Goal: Task Accomplishment & Management: Manage account settings

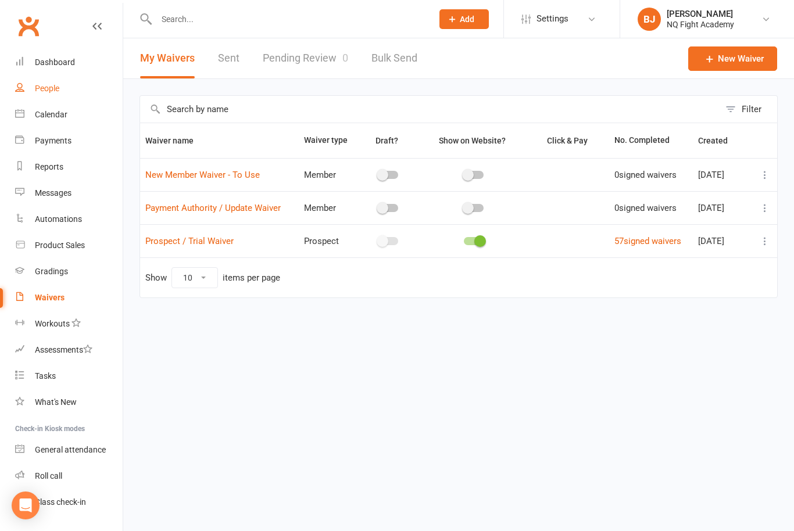
click at [51, 95] on link "People" at bounding box center [69, 89] width 108 height 26
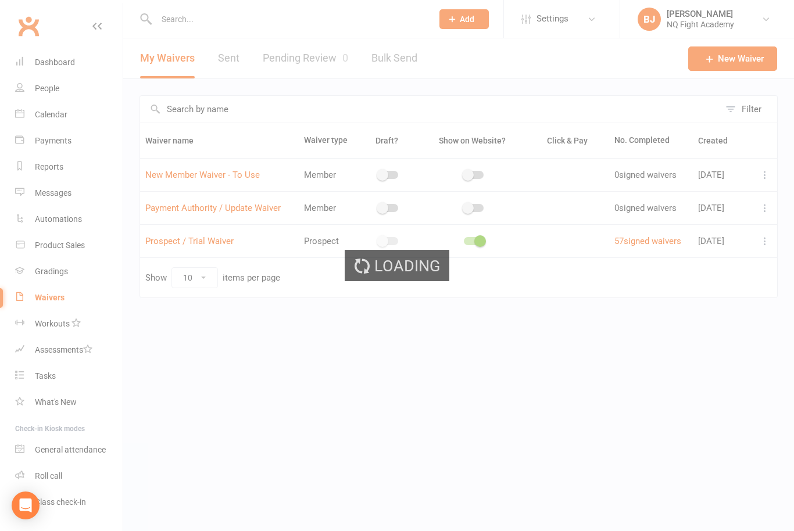
select select "100"
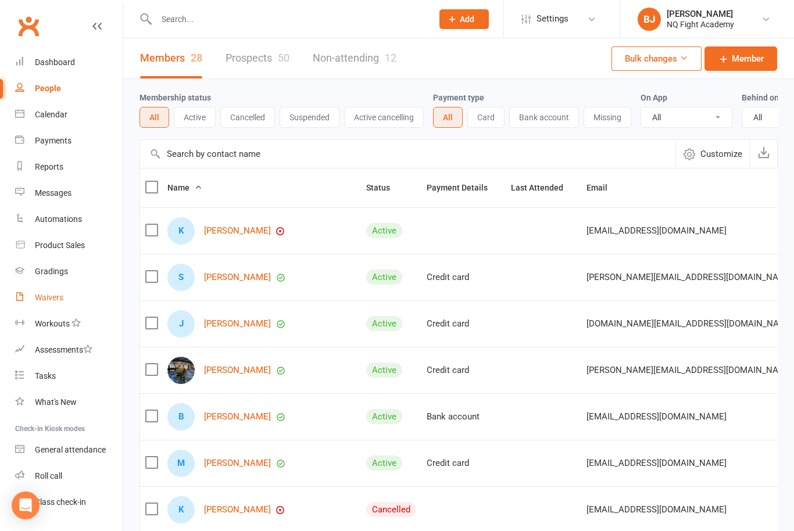
click at [44, 299] on div "Waivers" at bounding box center [49, 297] width 28 height 9
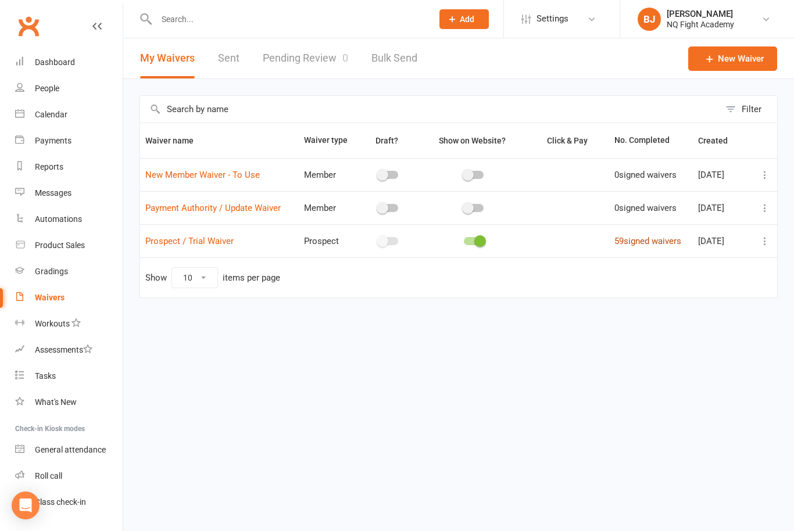
click at [646, 242] on link "59 signed waivers" at bounding box center [648, 241] width 67 height 10
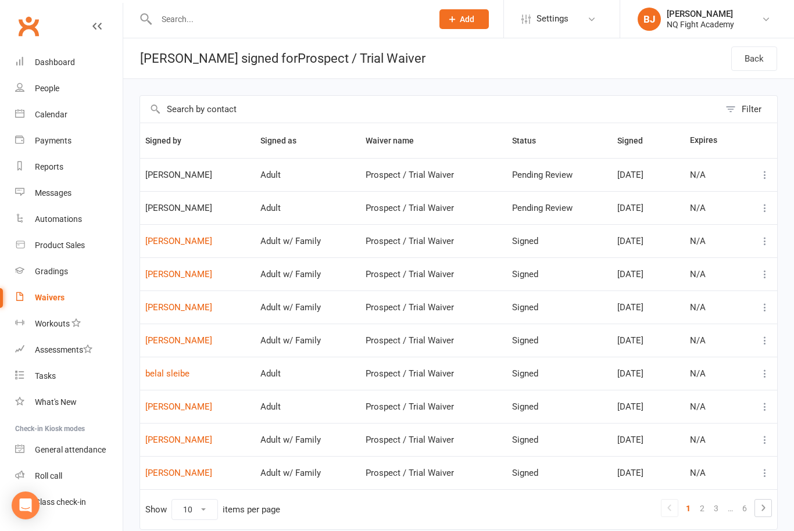
click at [38, 299] on div "Waivers" at bounding box center [50, 297] width 30 height 9
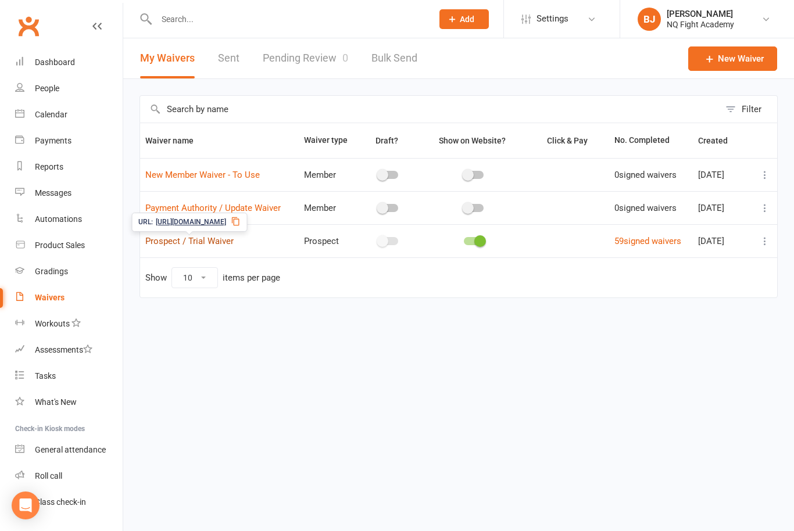
click at [172, 244] on link "Prospect / Trial Waiver" at bounding box center [189, 241] width 88 height 10
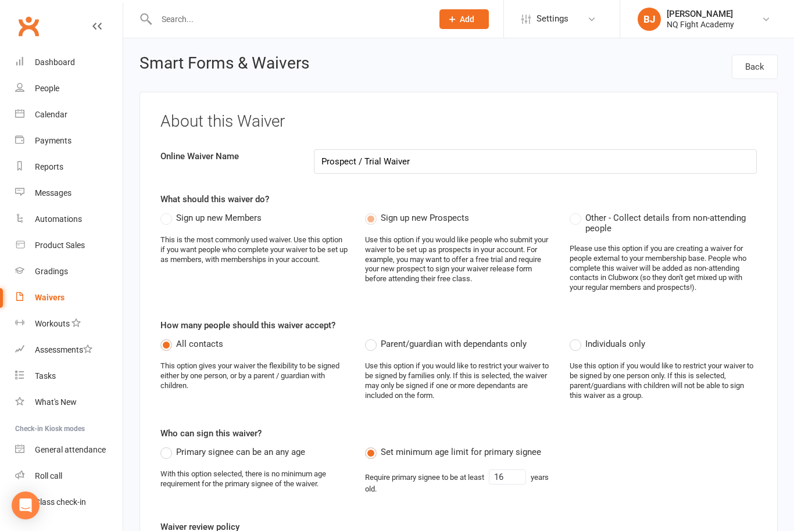
select select "select"
select select "checkbox"
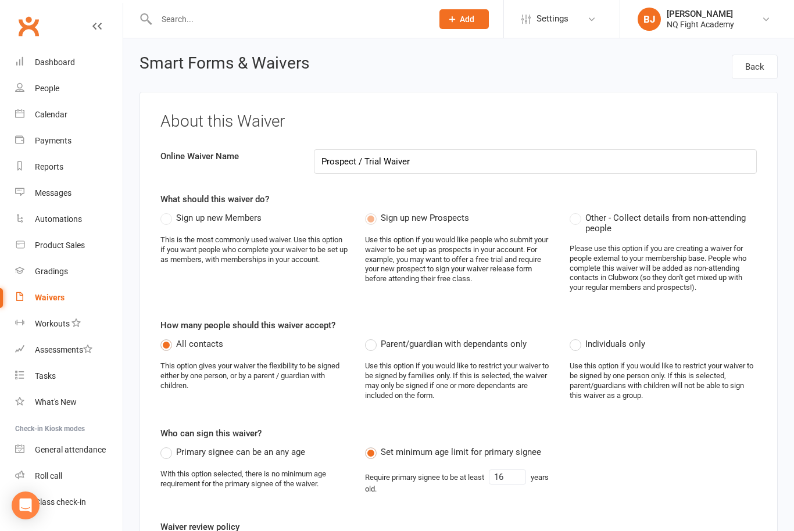
select select "checkbox"
select select "select"
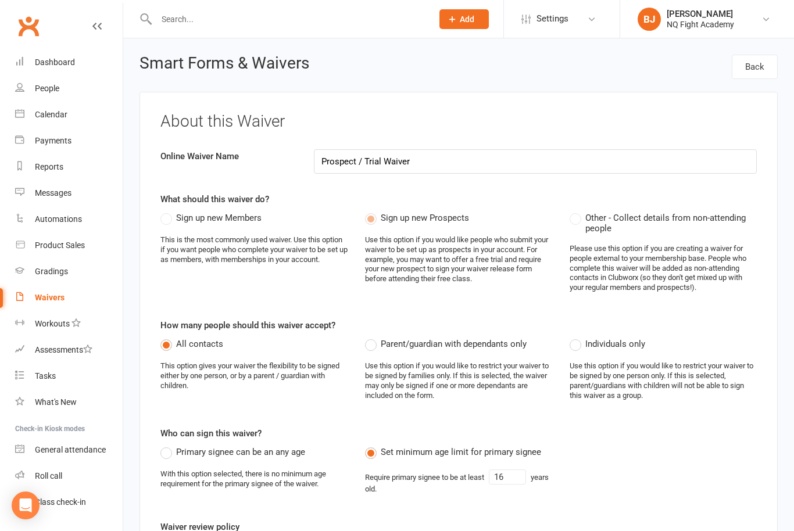
select select "select"
click at [42, 300] on div "Waivers" at bounding box center [50, 297] width 30 height 9
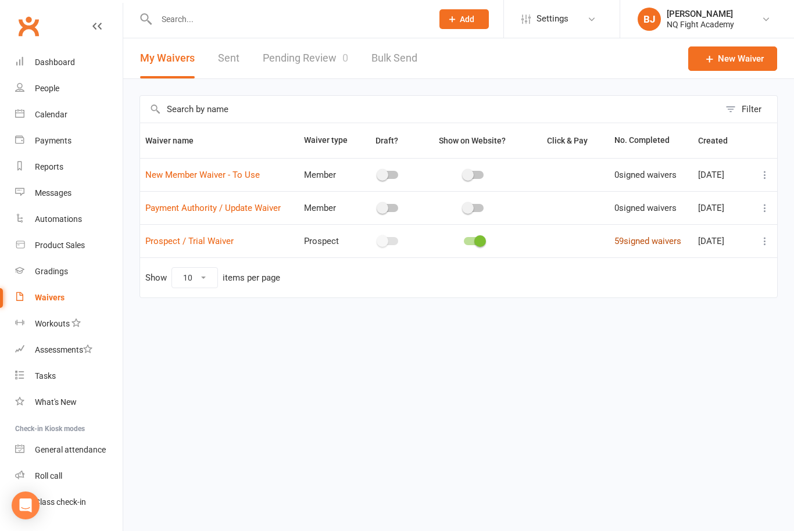
click at [651, 245] on link "59 signed waivers" at bounding box center [648, 241] width 67 height 10
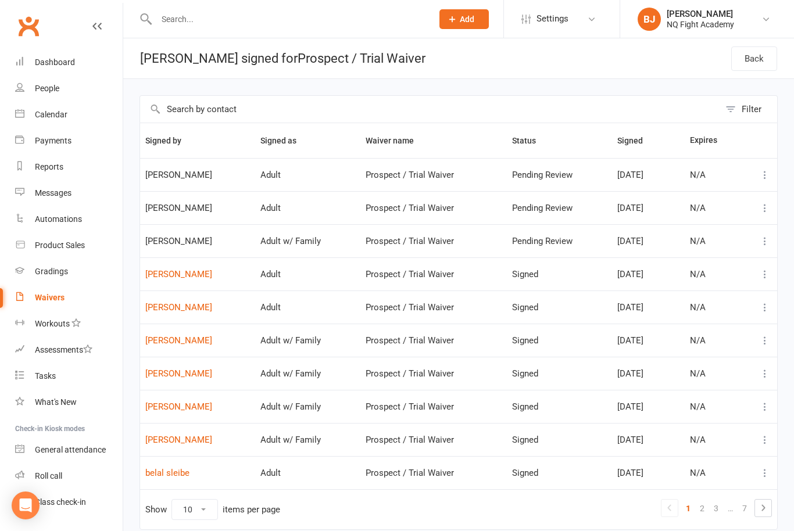
click at [43, 296] on div "Waivers" at bounding box center [50, 297] width 30 height 9
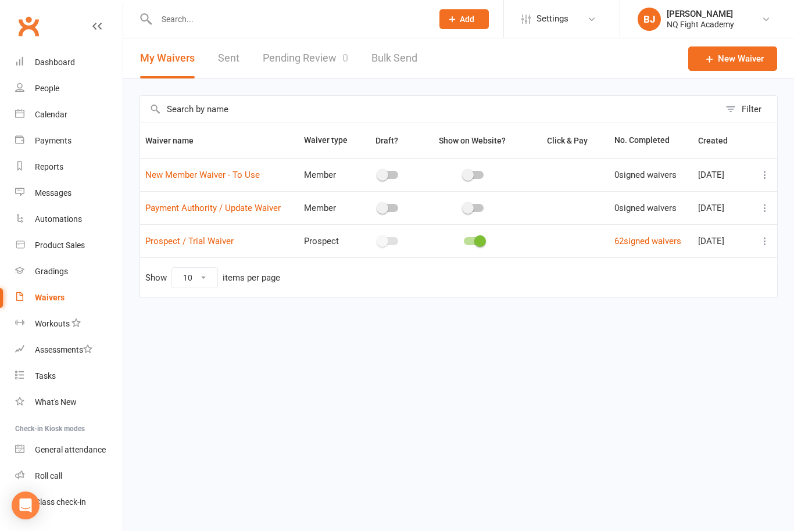
click at [284, 60] on link "Pending Review 0" at bounding box center [305, 58] width 85 height 40
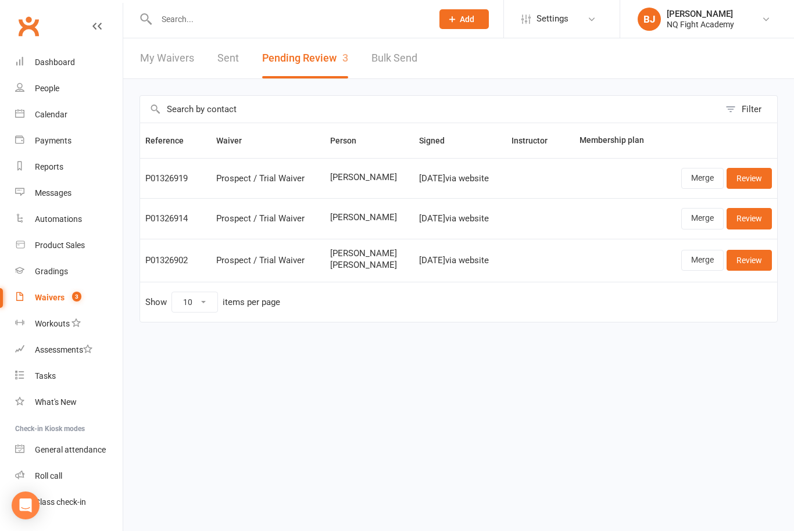
click at [745, 261] on link "Review" at bounding box center [749, 260] width 45 height 21
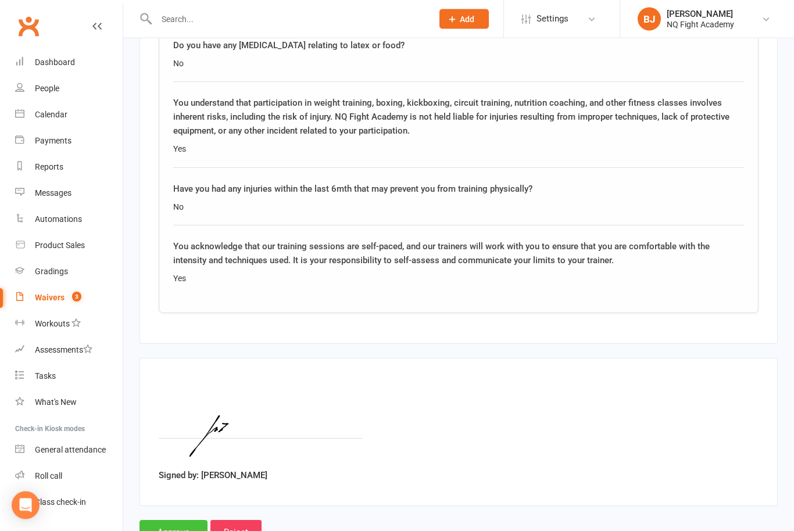
scroll to position [3266, 0]
click at [178, 521] on input "Approve" at bounding box center [174, 533] width 68 height 24
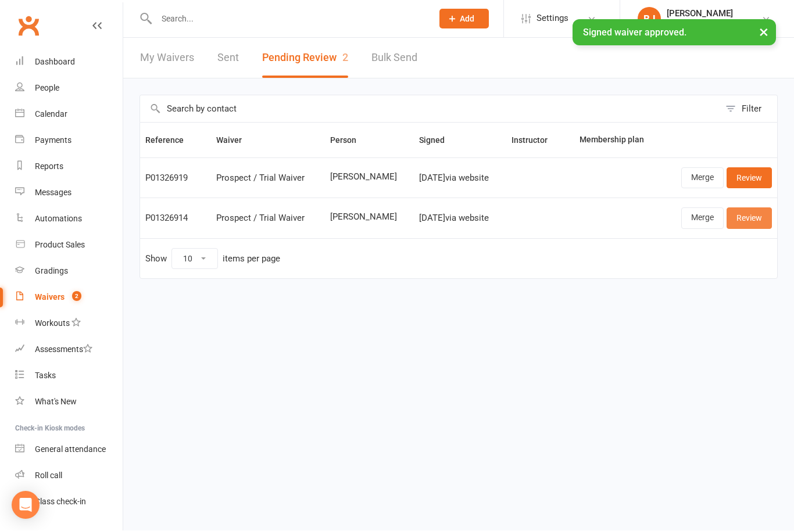
click at [755, 222] on link "Review" at bounding box center [749, 218] width 45 height 21
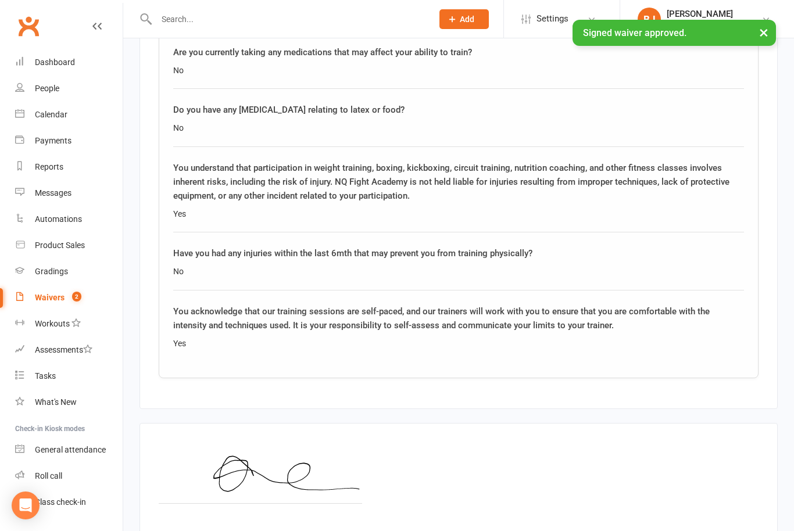
scroll to position [1685, 0]
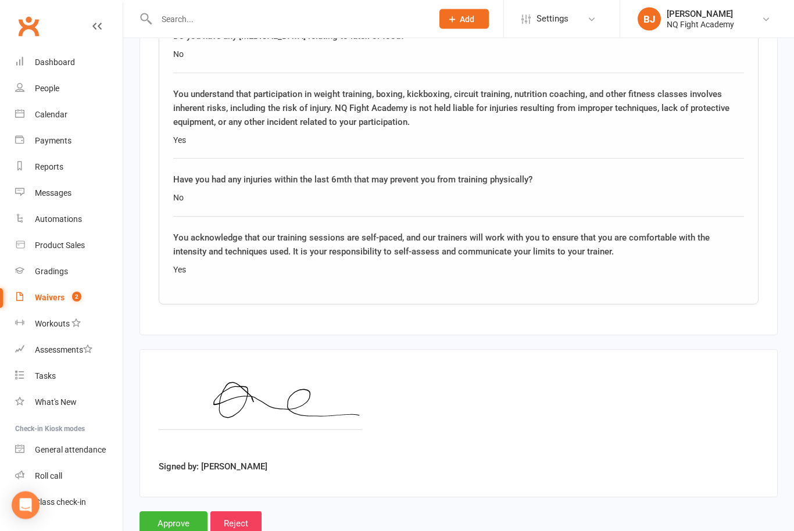
click at [164, 521] on input "Approve" at bounding box center [174, 524] width 68 height 24
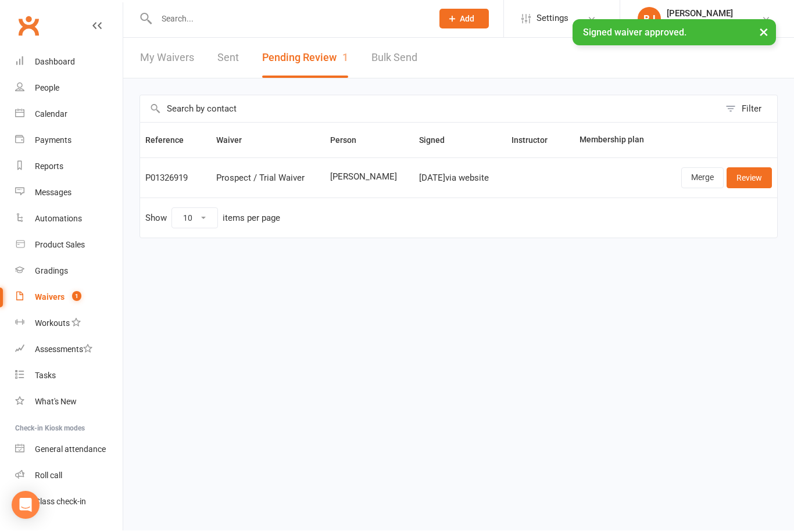
click at [755, 191] on td "Merge Review" at bounding box center [719, 178] width 116 height 40
click at [753, 183] on link "Review" at bounding box center [749, 178] width 45 height 21
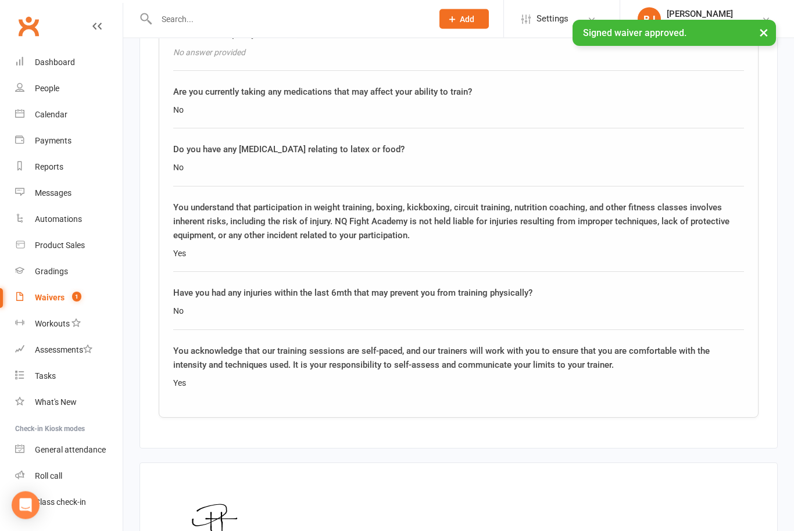
scroll to position [1685, 0]
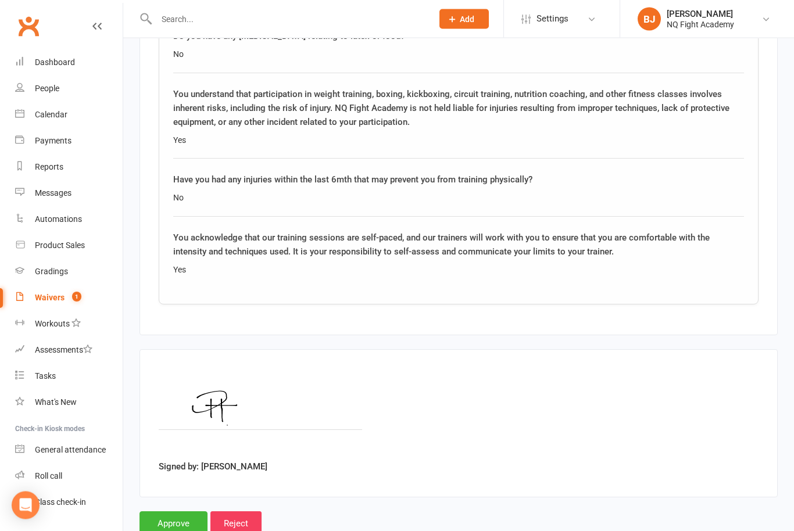
click at [184, 519] on input "Approve" at bounding box center [174, 524] width 68 height 24
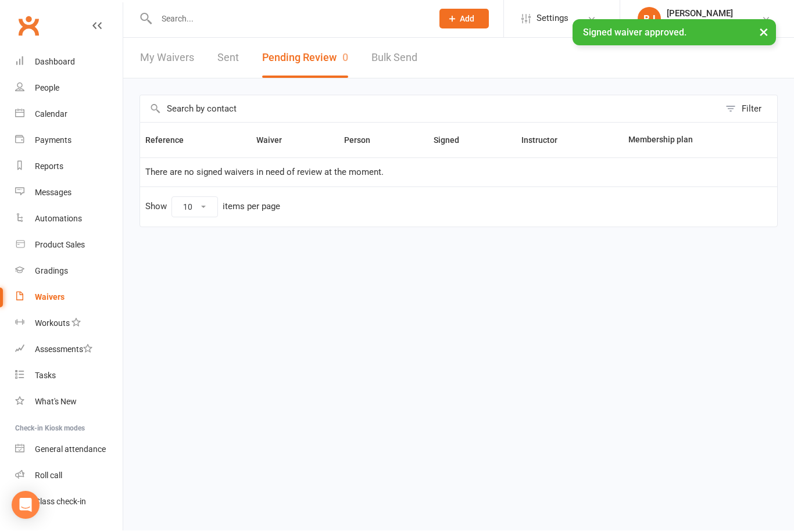
click at [49, 94] on link "People" at bounding box center [69, 89] width 108 height 26
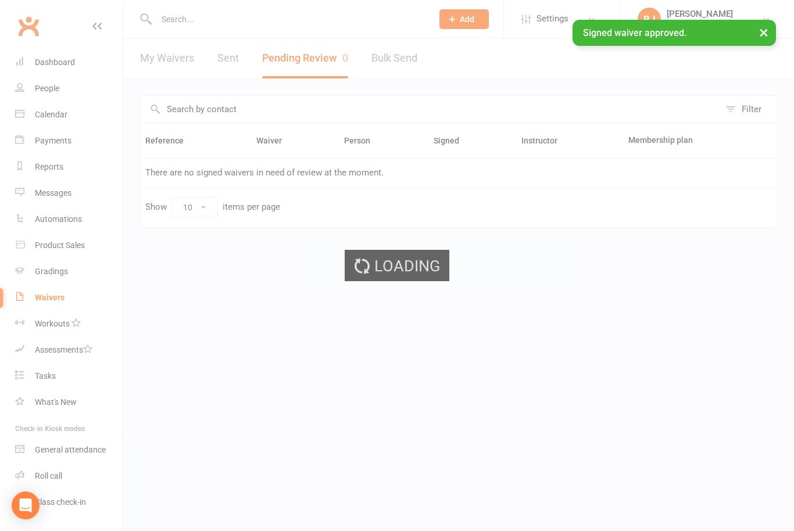
select select "100"
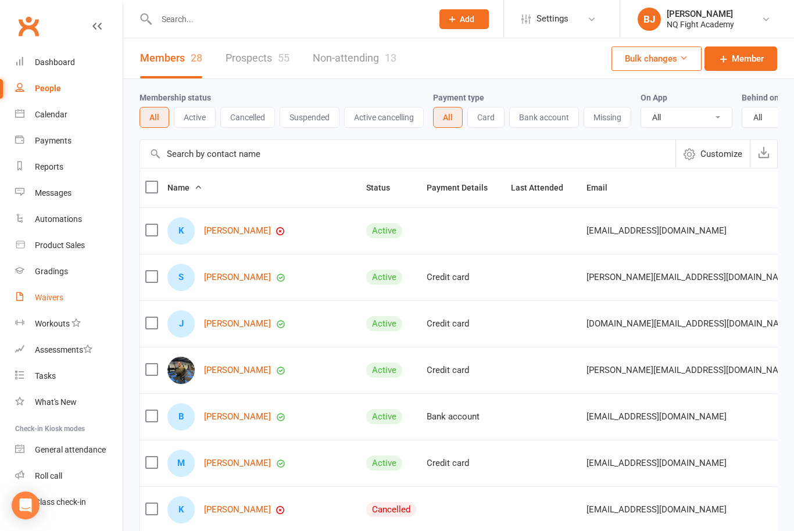
click at [51, 288] on link "Waivers" at bounding box center [69, 298] width 108 height 26
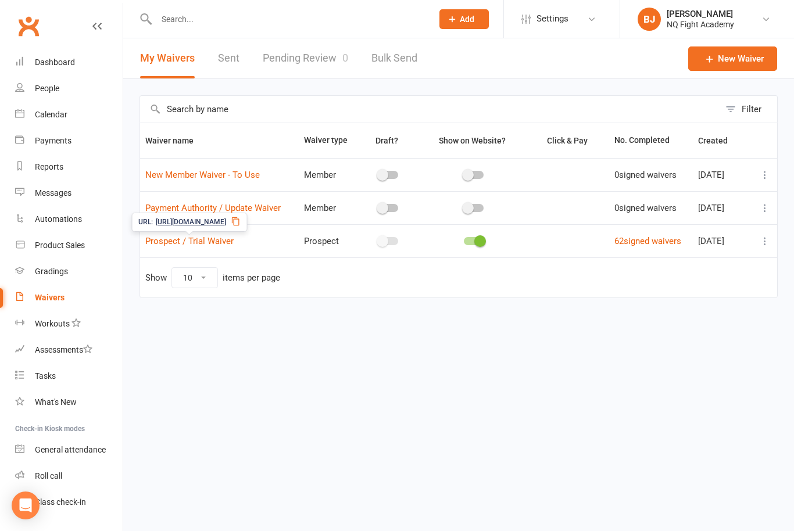
click at [247, 227] on div "URL: [URL][DOMAIN_NAME]" at bounding box center [189, 222] width 116 height 19
